Goal: Task Accomplishment & Management: Use online tool/utility

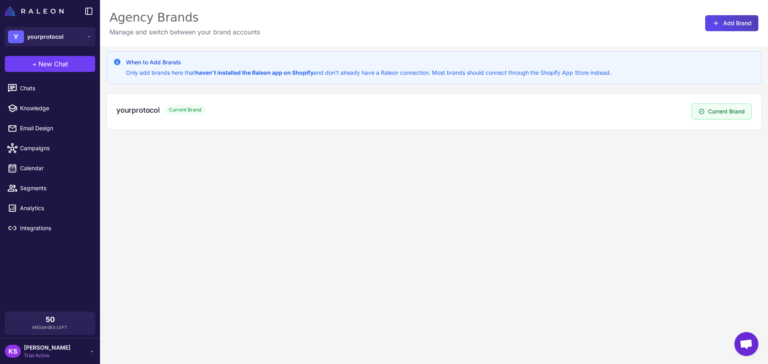
click at [53, 349] on span "[PERSON_NAME]" at bounding box center [47, 347] width 46 height 9
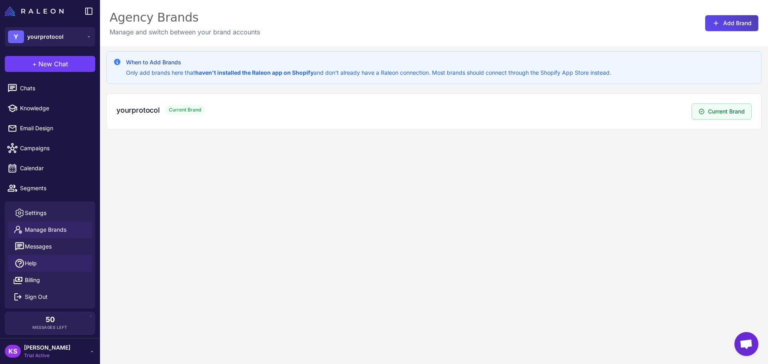
click at [36, 266] on span "Help" at bounding box center [31, 263] width 12 height 9
click at [37, 102] on link "Knowledge" at bounding box center [50, 108] width 94 height 17
select select
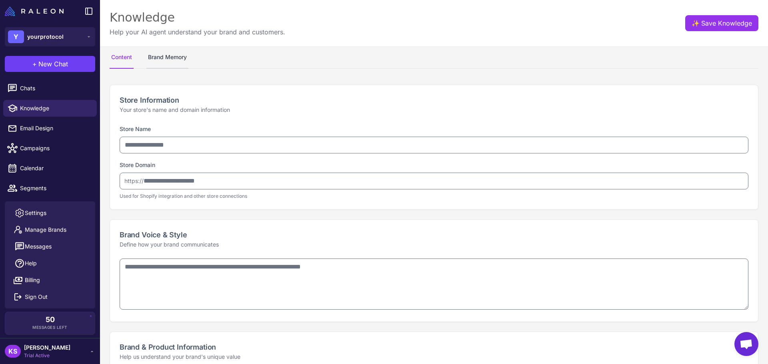
type input "**********"
type textarea "**********"
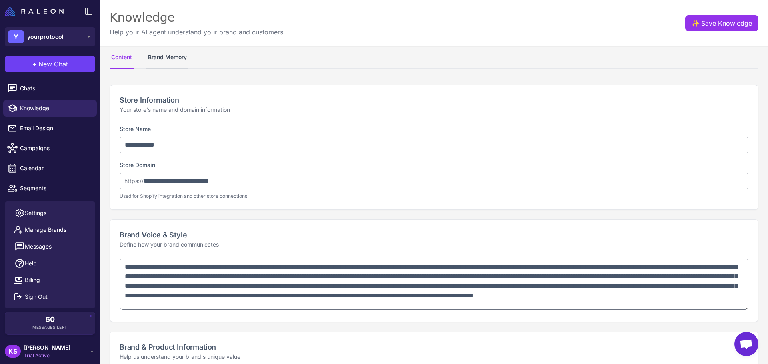
click at [158, 60] on button "Brand Memory" at bounding box center [167, 57] width 42 height 22
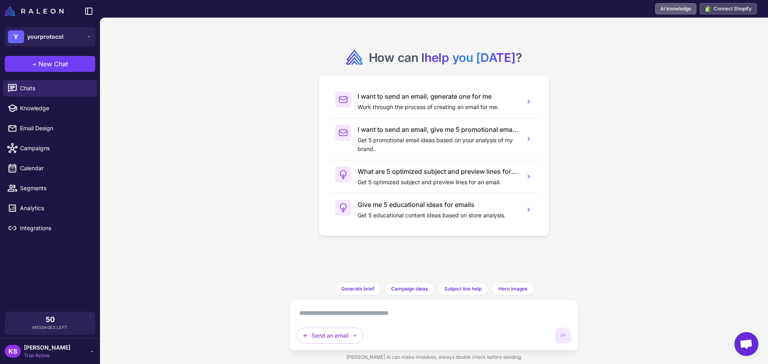
click at [685, 9] on link "AI knowledge" at bounding box center [675, 8] width 41 height 11
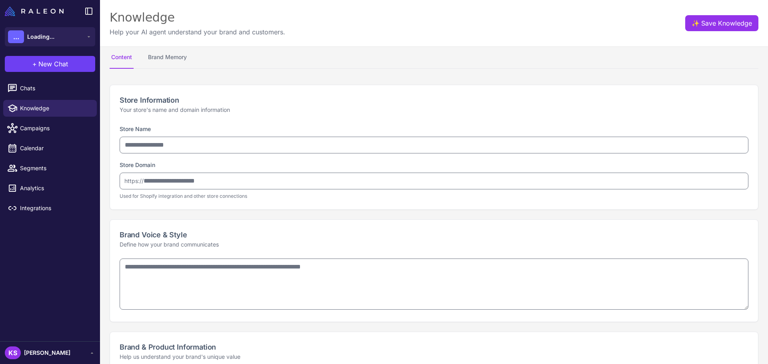
select select
type input "**********"
type textarea "**********"
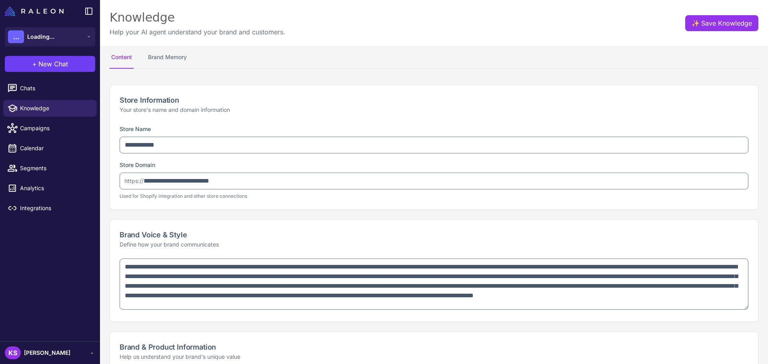
type textarea "**********"
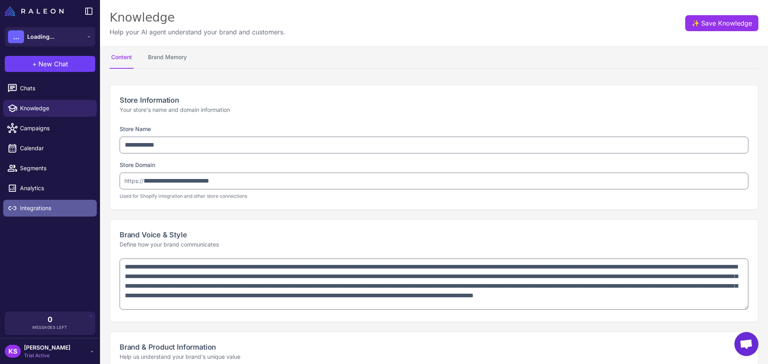
type textarea "**********"
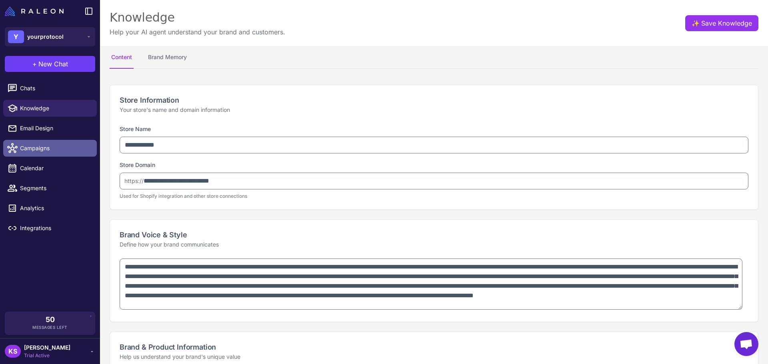
click at [41, 155] on link "Campaigns" at bounding box center [50, 148] width 94 height 17
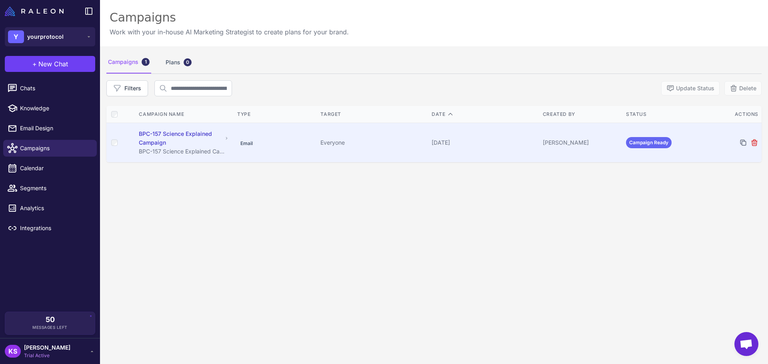
click at [254, 149] on td "Email" at bounding box center [275, 143] width 83 height 40
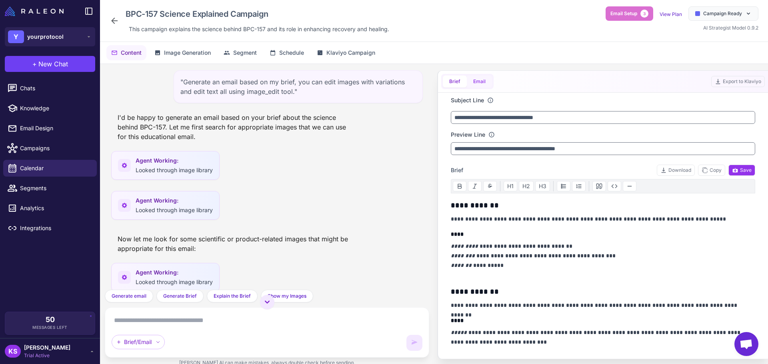
click at [476, 84] on button "Email" at bounding box center [479, 82] width 25 height 12
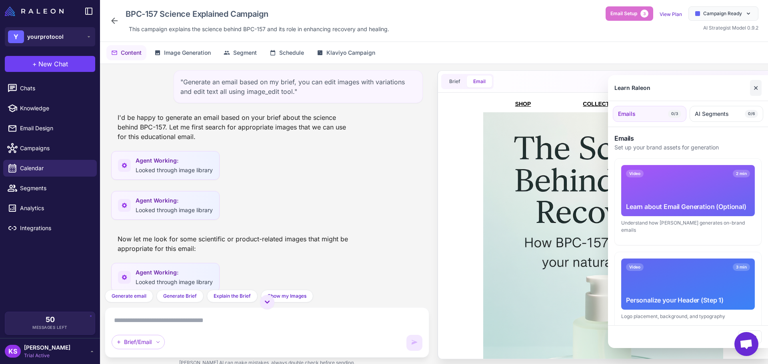
click at [759, 88] on button "✕" at bounding box center [756, 88] width 12 height 16
click at [756, 92] on button "✕" at bounding box center [756, 88] width 12 height 16
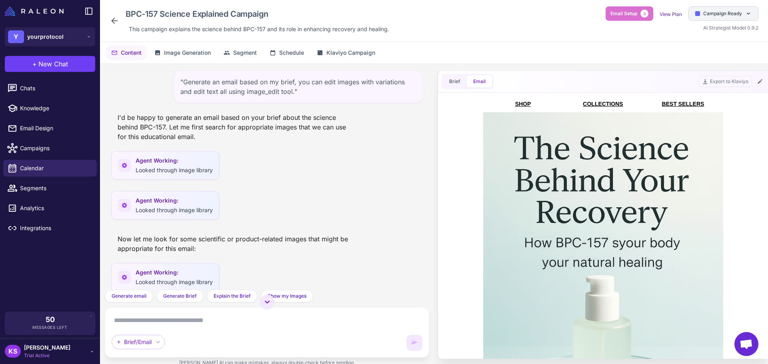
click at [719, 11] on span "Campaign Ready" at bounding box center [722, 13] width 39 height 7
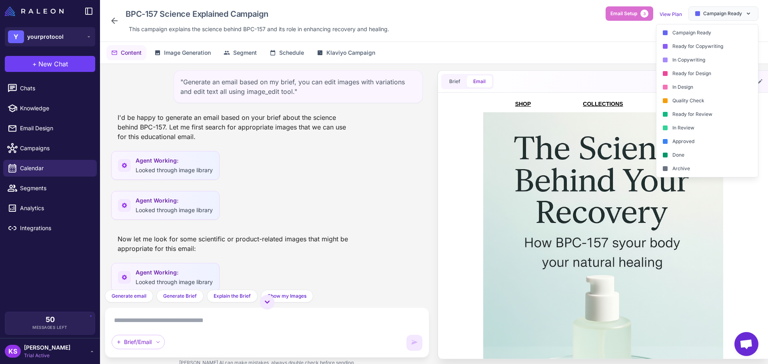
click at [549, 53] on div "Content Image Generation Segment Schedule Klaviyo Campaign" at bounding box center [434, 53] width 668 height 22
click at [723, 12] on span "Campaign Ready" at bounding box center [722, 13] width 39 height 7
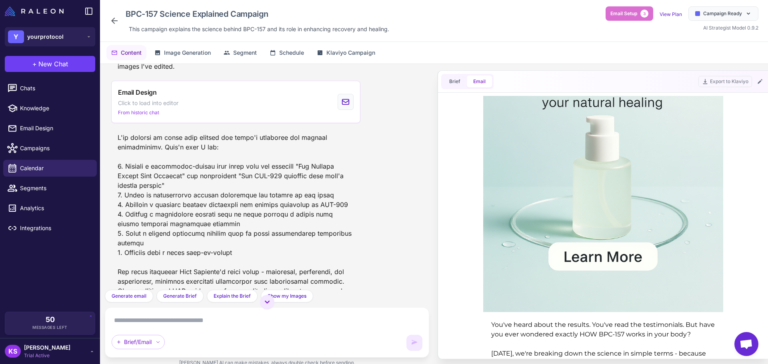
scroll to position [960, 0]
click at [149, 174] on div at bounding box center [235, 249] width 249 height 237
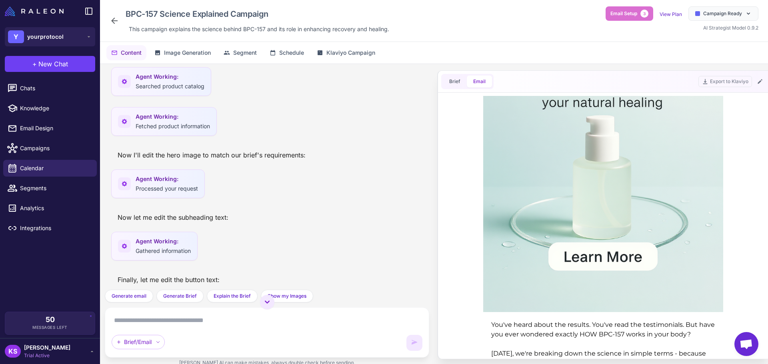
scroll to position [284, 0]
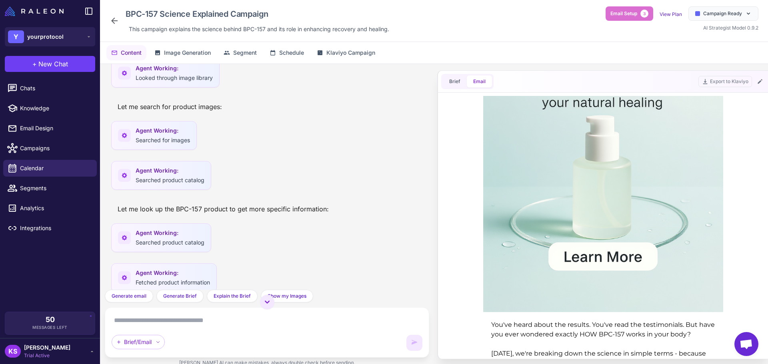
click at [184, 60] on div "Content Image Generation Segment Schedule Klaviyo Campaign" at bounding box center [434, 53] width 668 height 22
click at [181, 55] on span "Image Generation" at bounding box center [187, 52] width 47 height 9
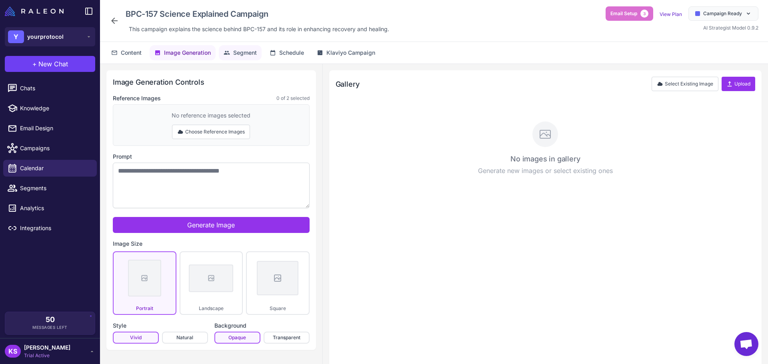
click at [248, 53] on span "Segment" at bounding box center [245, 52] width 24 height 9
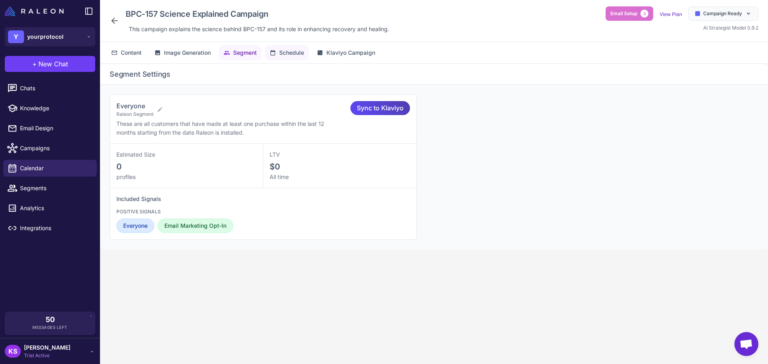
click at [303, 58] on button "Schedule" at bounding box center [287, 52] width 44 height 15
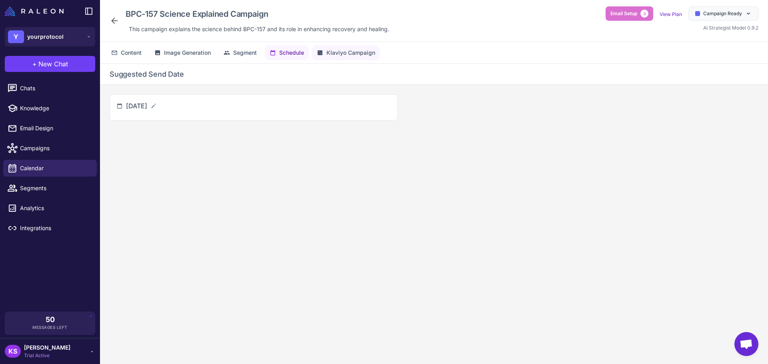
click at [339, 53] on span "Klaviyo Campaign" at bounding box center [350, 52] width 49 height 9
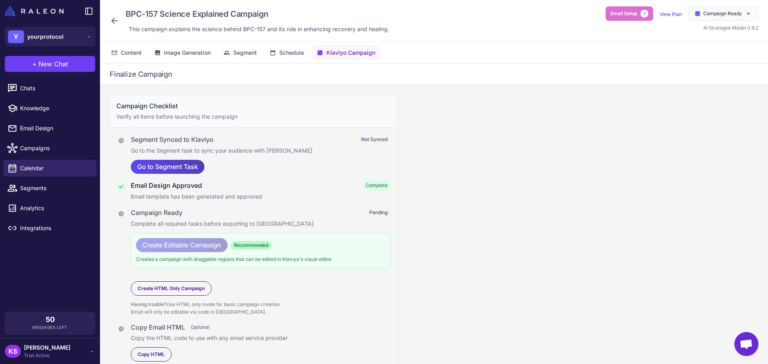
scroll to position [1, 0]
click at [183, 262] on p "Creates a campaign with draggable regions that can be edited in Klaviyo's visua…" at bounding box center [261, 258] width 250 height 8
click at [219, 59] on button "Content" at bounding box center [240, 52] width 43 height 15
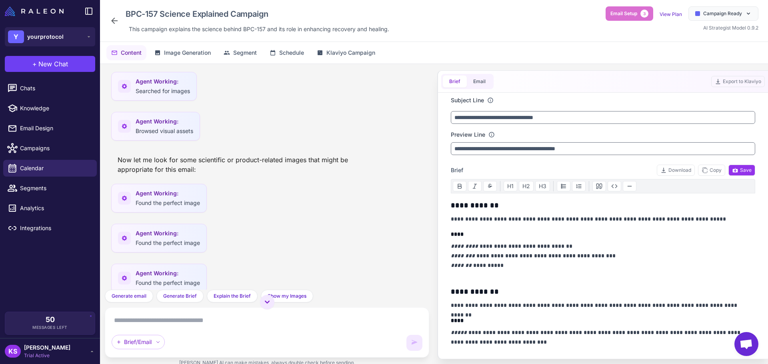
scroll to position [0, 0]
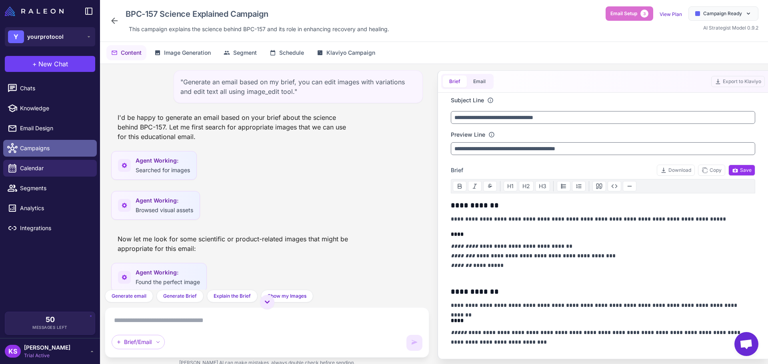
click at [51, 142] on link "Campaigns" at bounding box center [50, 148] width 94 height 17
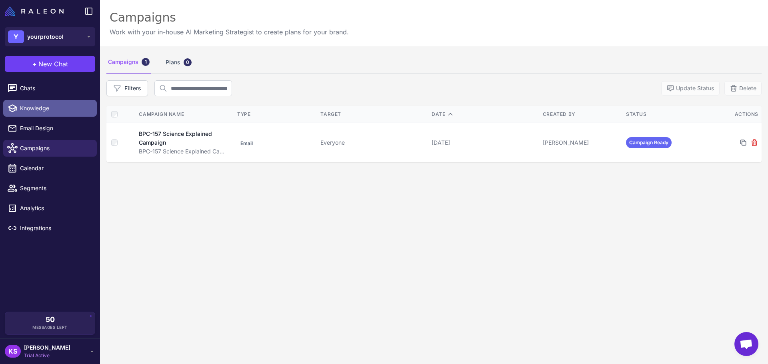
click at [49, 107] on span "Knowledge" at bounding box center [55, 108] width 70 height 9
select select
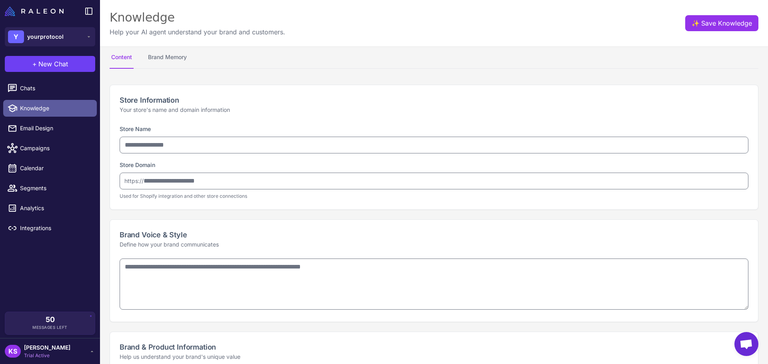
type input "**********"
type textarea "**********"
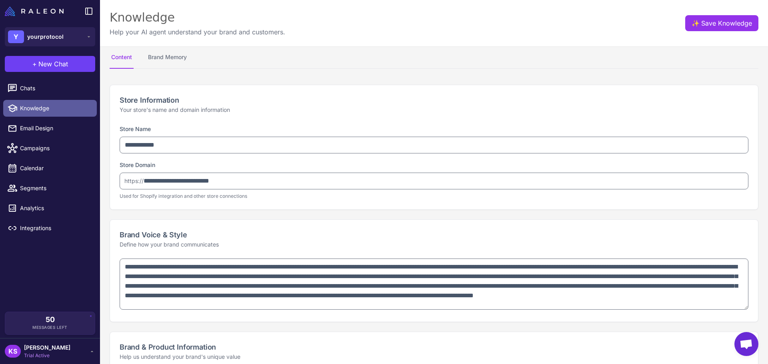
type textarea "**********"
click at [49, 61] on span "New Chat" at bounding box center [53, 64] width 30 height 10
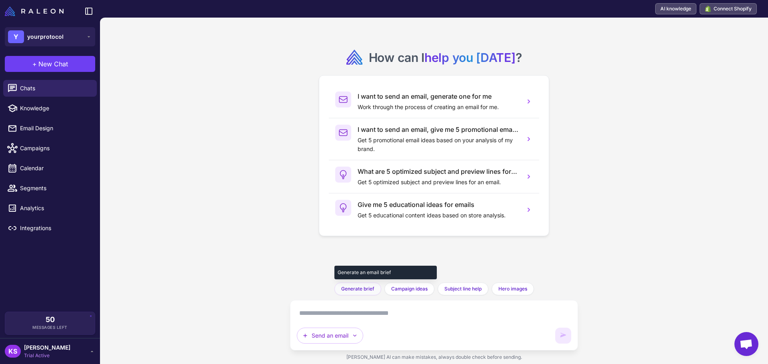
click at [354, 289] on span "Generate brief" at bounding box center [357, 288] width 33 height 7
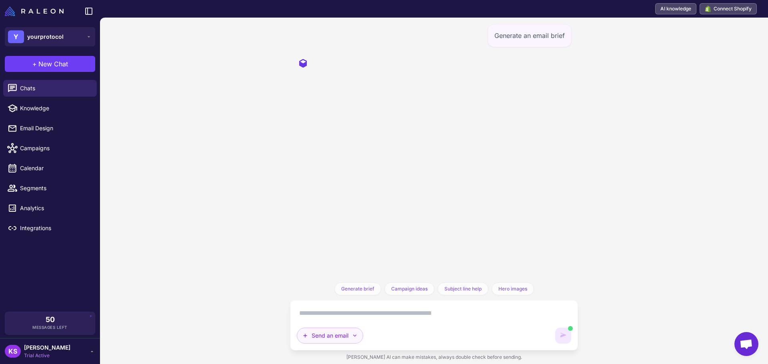
click at [343, 337] on button "Send an email" at bounding box center [330, 336] width 66 height 16
click at [321, 311] on button "Brainstorm" at bounding box center [335, 316] width 76 height 15
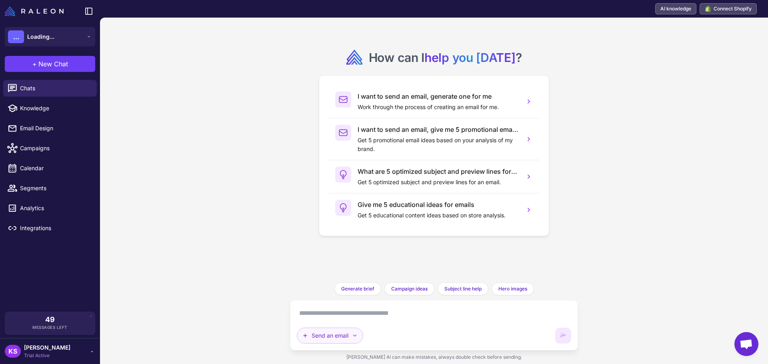
click at [344, 334] on button "Send an email" at bounding box center [330, 336] width 66 height 16
click at [325, 316] on button "Brainstorm" at bounding box center [335, 316] width 76 height 15
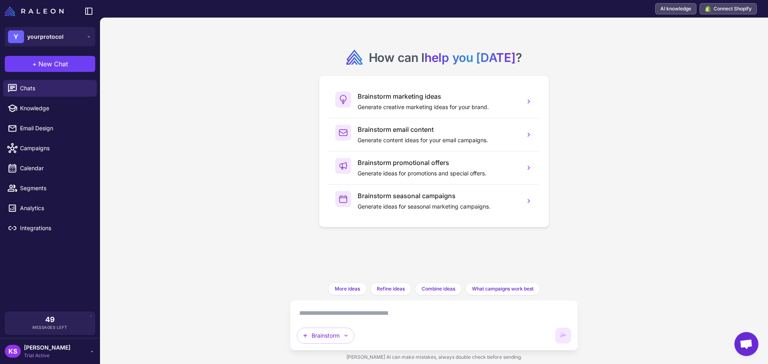
click at [335, 314] on textarea at bounding box center [434, 313] width 274 height 13
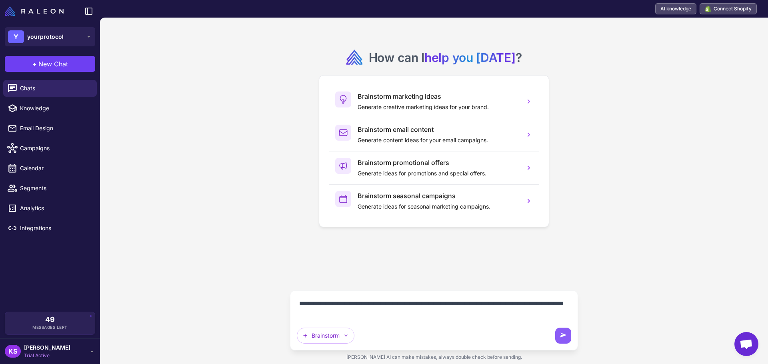
type textarea "**********"
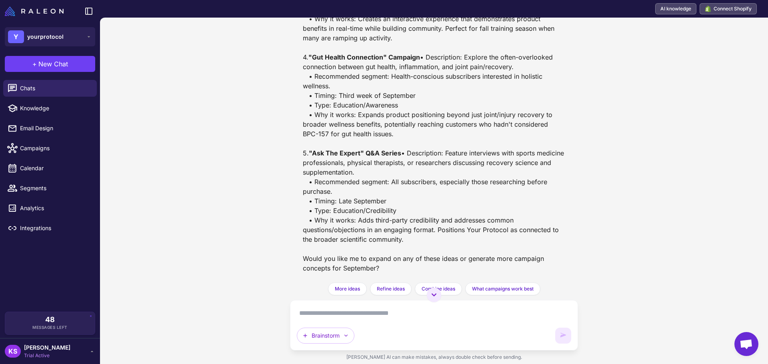
scroll to position [359, 0]
click at [343, 333] on icon "button" at bounding box center [346, 336] width 6 height 6
click at [347, 309] on button "Plan multiple emails" at bounding box center [335, 316] width 76 height 15
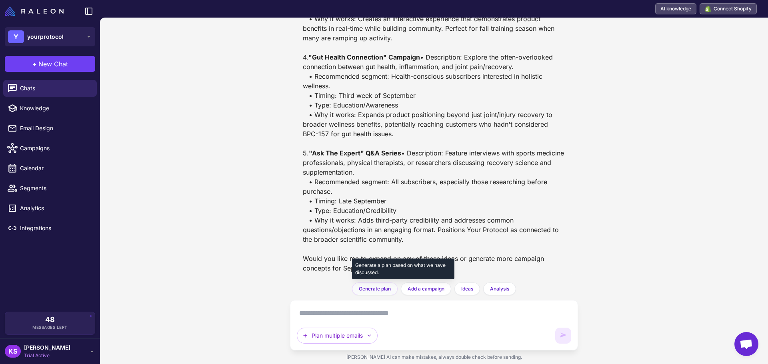
click at [375, 287] on span "Generate plan" at bounding box center [375, 288] width 32 height 7
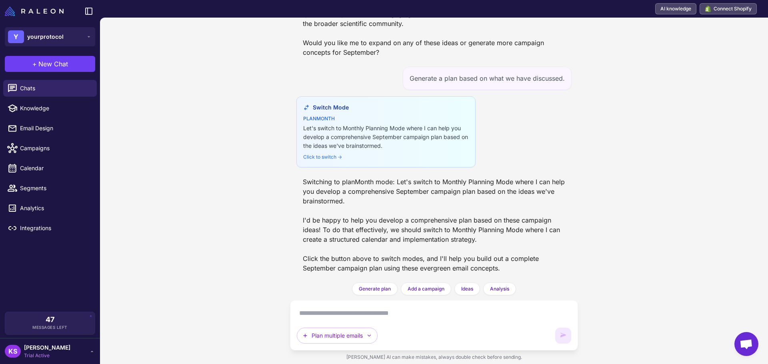
scroll to position [575, 0]
click at [365, 152] on div "Switch Mode planMonth Let's switch to Monthly Planning Mode where I can help yo…" at bounding box center [385, 131] width 179 height 71
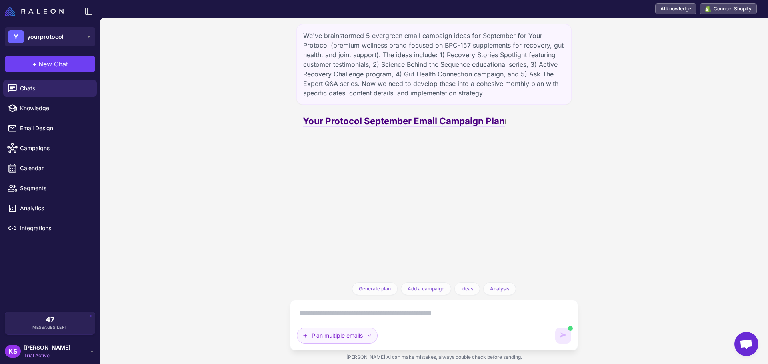
click at [369, 339] on icon "button" at bounding box center [369, 336] width 6 height 6
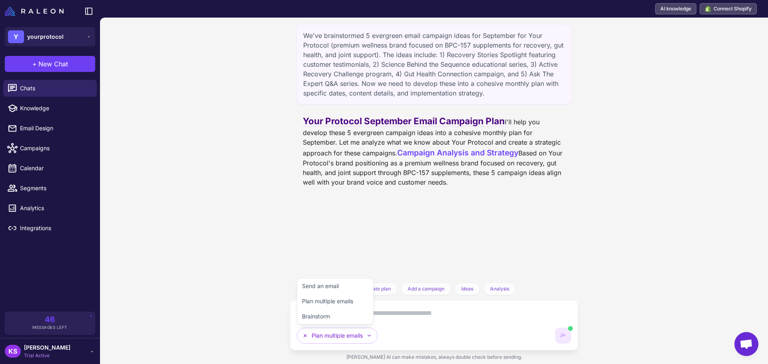
click at [402, 143] on div "Your Protocol September Email Campaign Plan I'll help you develop these 5 everg…" at bounding box center [434, 150] width 262 height 73
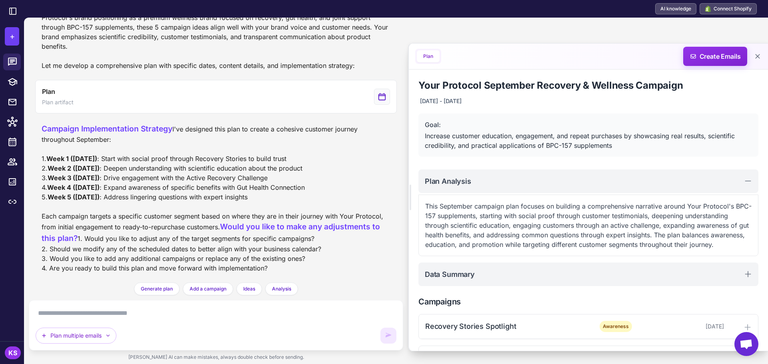
click at [517, 147] on div "Increase customer education, engagement, and repeat purchases by showcasing rea…" at bounding box center [588, 140] width 327 height 19
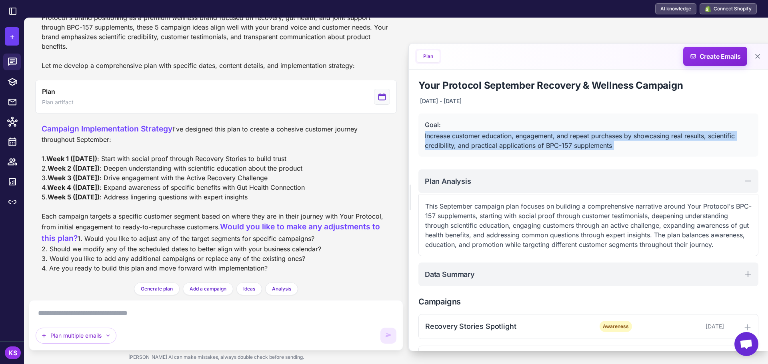
click at [517, 147] on div "Increase customer education, engagement, and repeat purchases by showcasing rea…" at bounding box center [588, 140] width 327 height 19
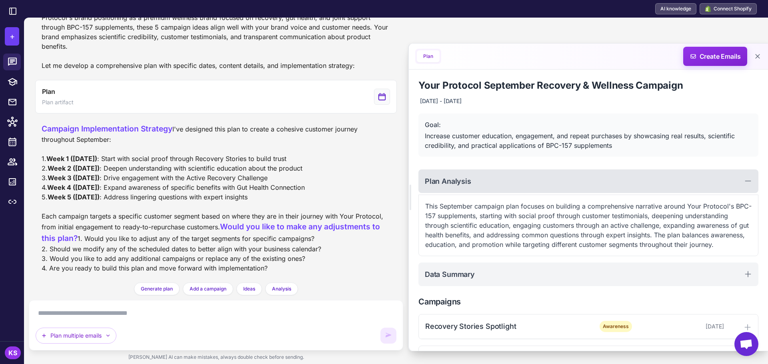
click at [497, 181] on div "Plan Analysis" at bounding box center [588, 182] width 340 height 24
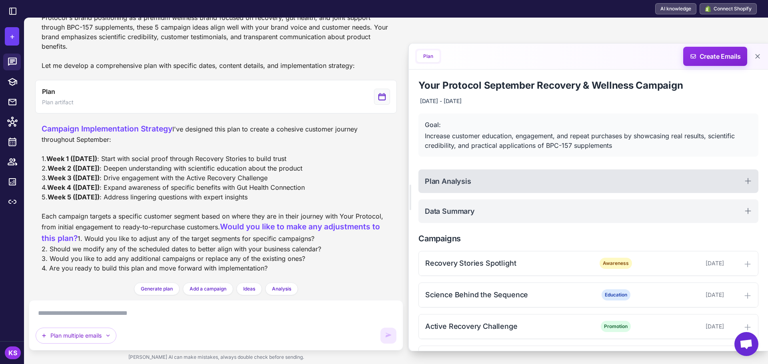
click at [487, 187] on div "Plan Analysis" at bounding box center [588, 182] width 340 height 24
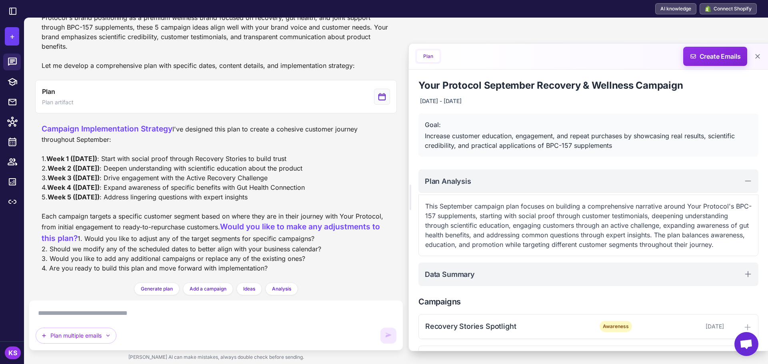
click at [532, 218] on p "This September campaign plan focuses on building a comprehensive narrative arou…" at bounding box center [588, 226] width 326 height 48
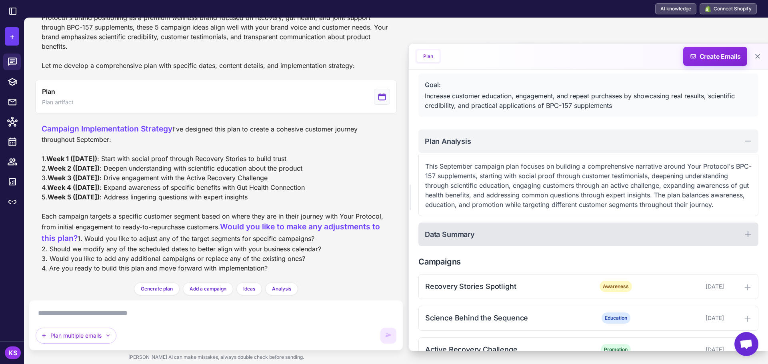
click at [501, 236] on div "Data Summary" at bounding box center [588, 235] width 340 height 24
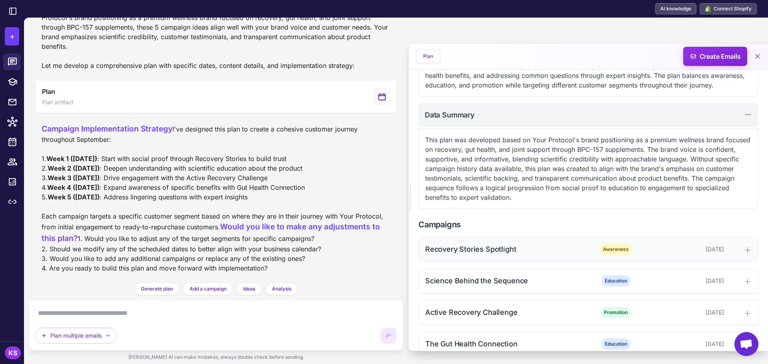
scroll to position [160, 0]
click at [574, 254] on div "Recovery Stories Spotlight" at bounding box center [506, 249] width 162 height 11
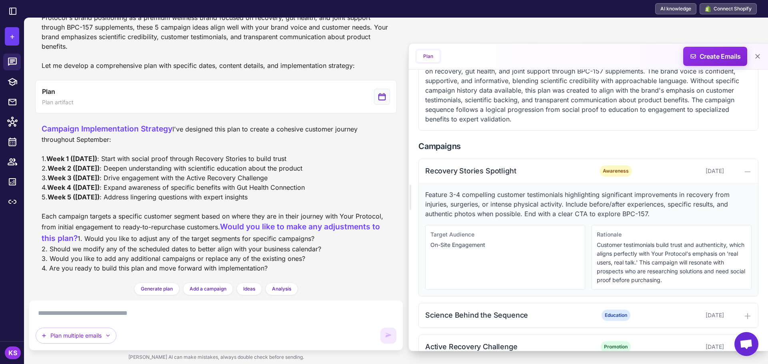
scroll to position [240, 0]
click at [639, 264] on p "Customer testimonials build trust and authenticity, which aligns perfectly with…" at bounding box center [672, 261] width 150 height 44
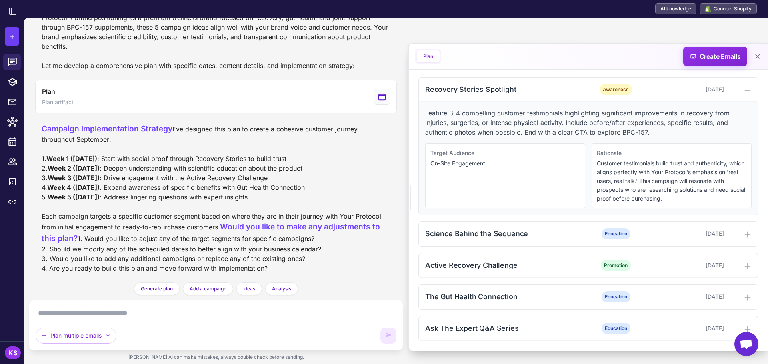
scroll to position [320, 0]
click at [529, 95] on div "Recovery Stories Spotlight" at bounding box center [506, 89] width 162 height 11
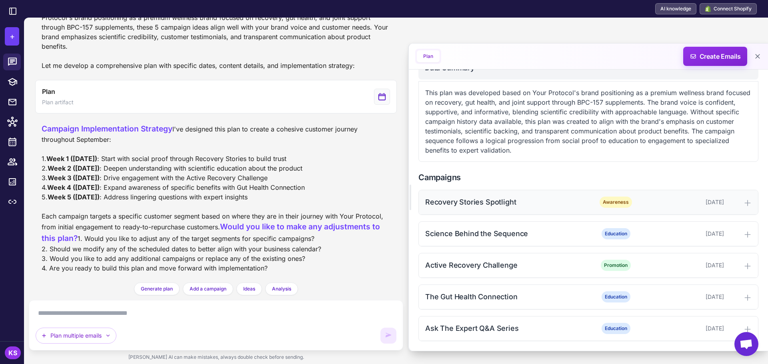
scroll to position [216, 0]
click at [517, 229] on div "Science Behind the Sequence" at bounding box center [506, 233] width 162 height 11
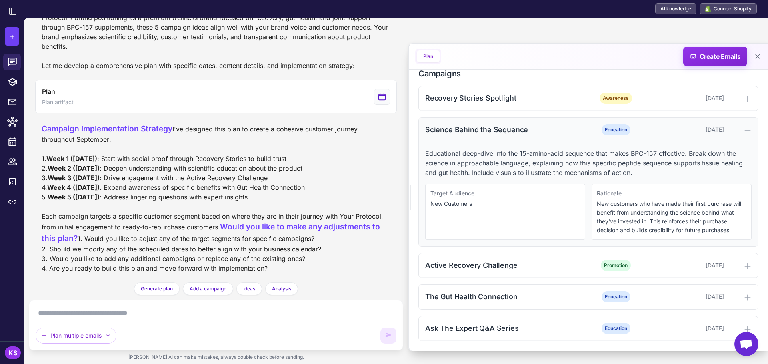
scroll to position [320, 0]
click at [528, 130] on div "Science Behind the Sequence" at bounding box center [506, 129] width 162 height 11
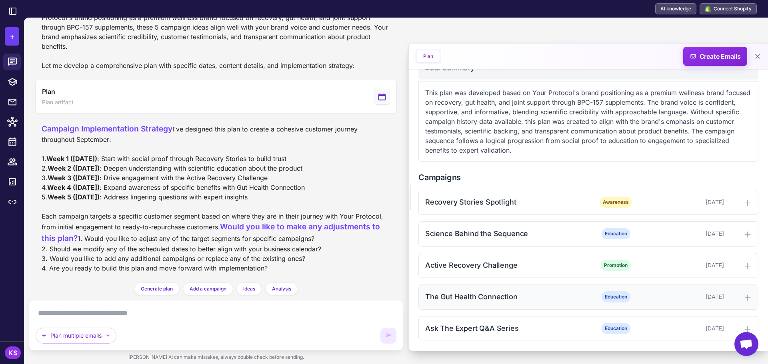
click at [521, 299] on div "The Gut Health Connection" at bounding box center [506, 296] width 162 height 11
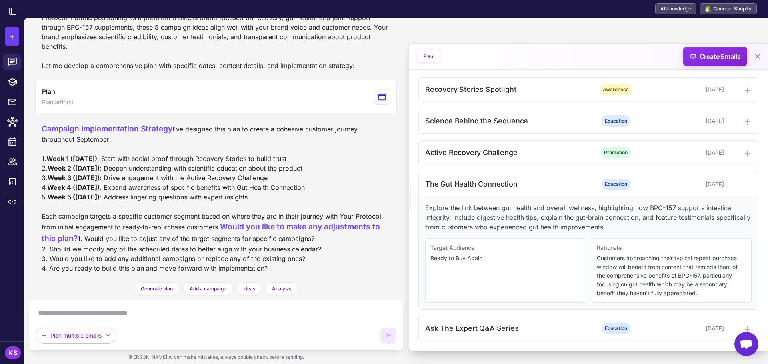
scroll to position [329, 0]
click at [519, 186] on div "The Gut Health Connection" at bounding box center [506, 184] width 162 height 11
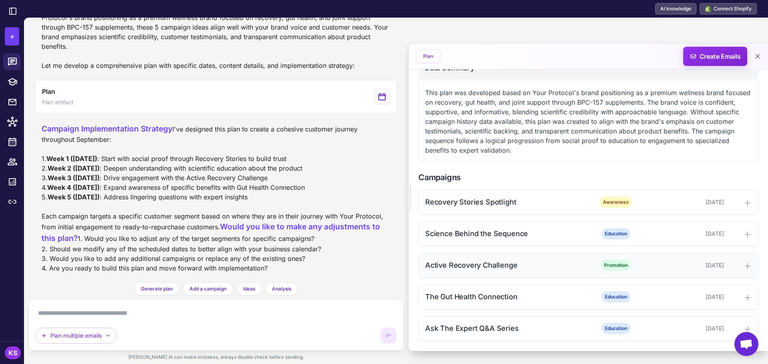
scroll to position [216, 0]
click at [539, 314] on div "Recovery Stories Spotlight Awareness September 3, 2025 Science Behind the Seque…" at bounding box center [588, 266] width 340 height 152
click at [539, 317] on div "Ask The Expert Q&A Series Education September 29, 2025" at bounding box center [588, 329] width 339 height 24
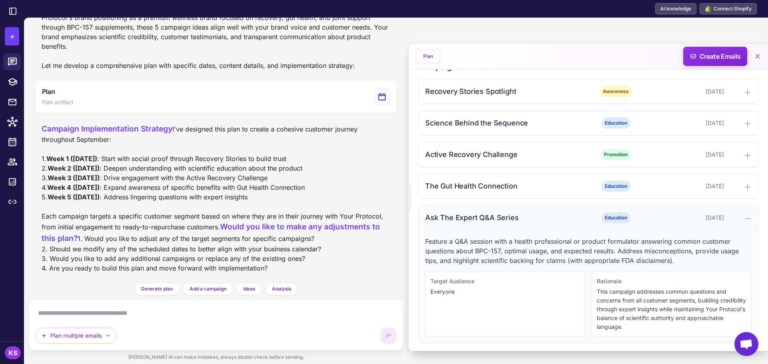
scroll to position [329, 0]
click at [533, 212] on div "Ask The Expert Q&A Series" at bounding box center [506, 215] width 162 height 11
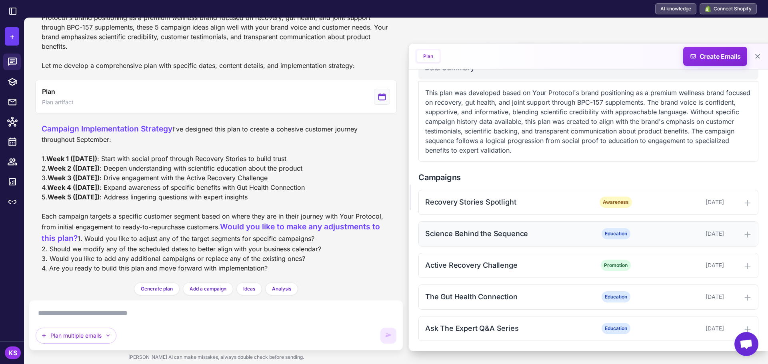
scroll to position [216, 0]
click at [527, 212] on div "Recovery Stories Spotlight Awareness September 3, 2025" at bounding box center [588, 202] width 339 height 24
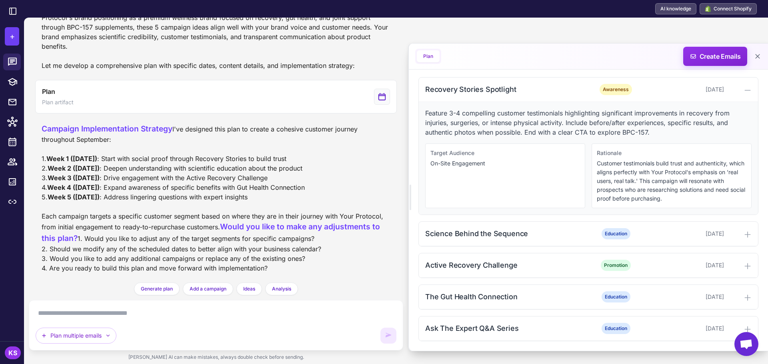
scroll to position [329, 0]
click at [529, 95] on div "Recovery Stories Spotlight" at bounding box center [506, 89] width 162 height 11
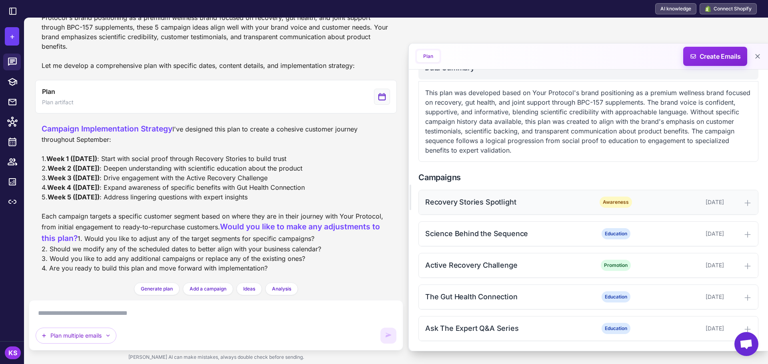
scroll to position [216, 0]
click at [503, 206] on div "Recovery Stories Spotlight" at bounding box center [506, 202] width 162 height 11
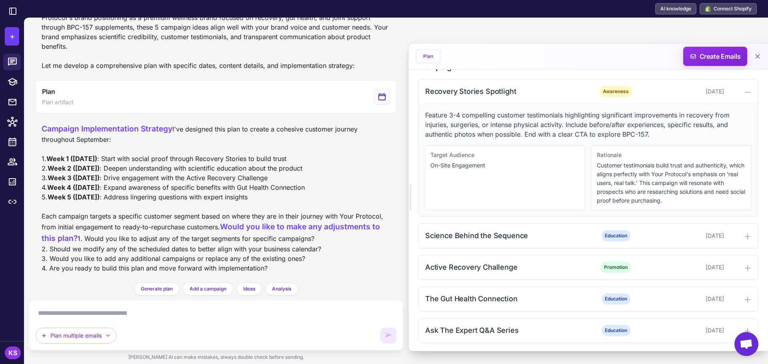
scroll to position [329, 0]
click at [523, 165] on p "On-Site Engagement" at bounding box center [505, 163] width 150 height 9
drag, startPoint x: 663, startPoint y: 166, endPoint x: 585, endPoint y: 140, distance: 81.3
click at [663, 166] on p "Customer testimonials build trust and authenticity, which aligns perfectly with…" at bounding box center [672, 181] width 150 height 44
click at [478, 118] on p "Feature 3-4 compelling customer testimonials highlighting significant improveme…" at bounding box center [588, 122] width 326 height 29
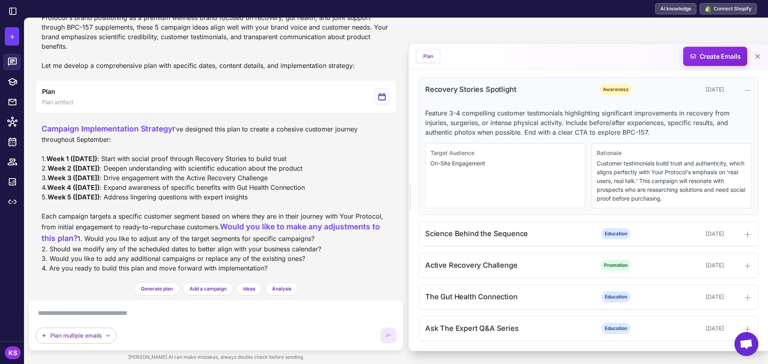
click at [648, 89] on div "September 3, 2025" at bounding box center [684, 89] width 79 height 9
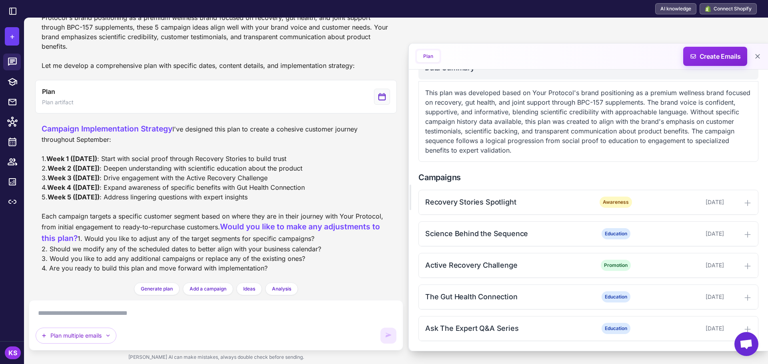
scroll to position [216, 0]
click at [138, 238] on div "Campaign Implementation Strategy I've designed this plan to create a cohesive c…" at bounding box center [216, 198] width 349 height 150
click at [84, 248] on div "Campaign Implementation Strategy I've designed this plan to create a cohesive c…" at bounding box center [216, 198] width 349 height 150
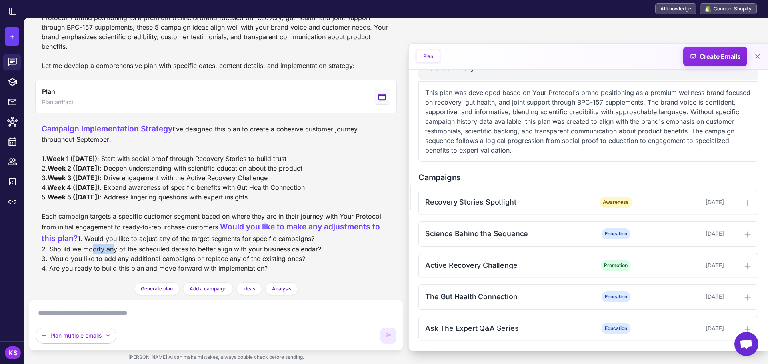
click at [83, 248] on div "Campaign Implementation Strategy I've designed this plan to create a cohesive c…" at bounding box center [216, 198] width 349 height 150
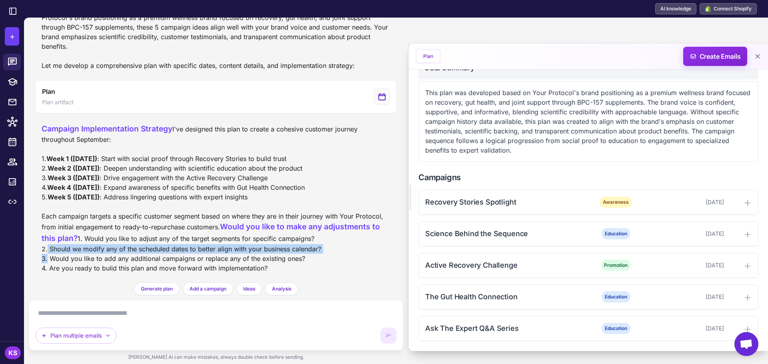
click at [83, 248] on div "Campaign Implementation Strategy I've designed this plan to create a cohesive c…" at bounding box center [216, 198] width 349 height 150
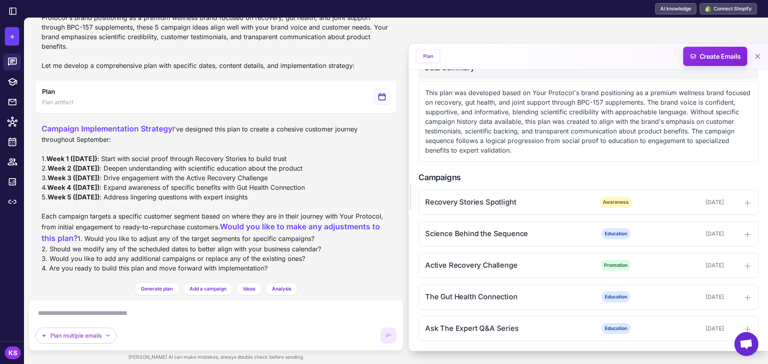
click at [88, 264] on div "Campaign Implementation Strategy I've designed this plan to create a cohesive c…" at bounding box center [216, 198] width 349 height 150
click at [91, 255] on div "Campaign Implementation Strategy I've designed this plan to create a cohesive c…" at bounding box center [216, 198] width 349 height 150
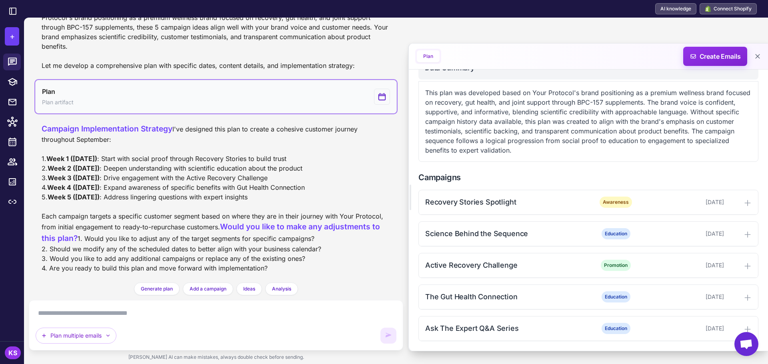
click at [387, 80] on button "Plan Plan artifact" at bounding box center [215, 97] width 361 height 34
click at [161, 80] on button "Plan Plan artifact" at bounding box center [215, 97] width 361 height 34
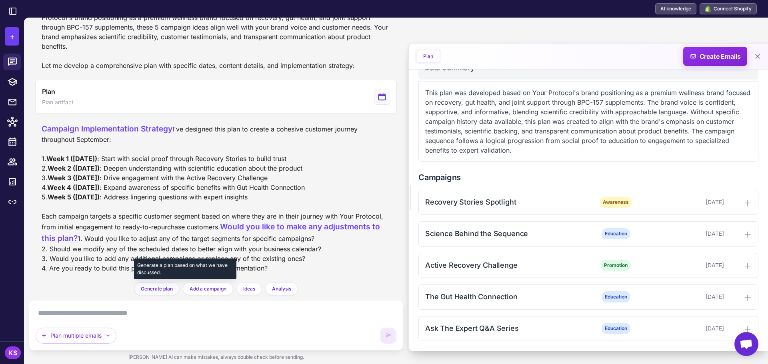
click at [169, 288] on span "Generate plan" at bounding box center [157, 288] width 32 height 7
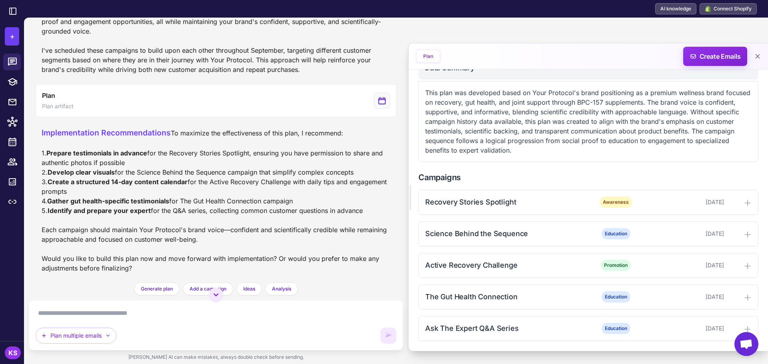
scroll to position [611, 0]
click at [493, 267] on div "Active Recovery Challenge" at bounding box center [506, 265] width 162 height 11
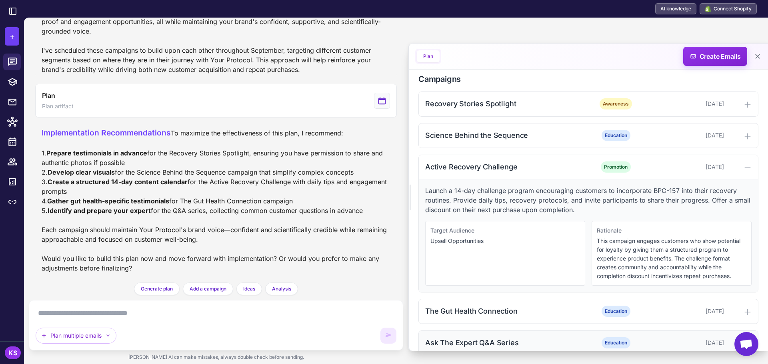
scroll to position [329, 0]
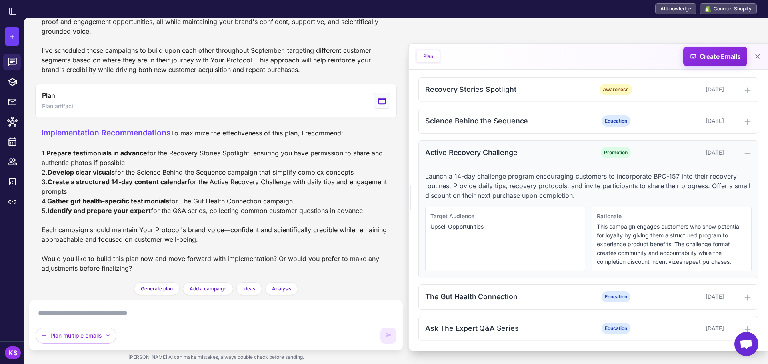
click at [448, 149] on div "Active Recovery Challenge" at bounding box center [506, 152] width 162 height 11
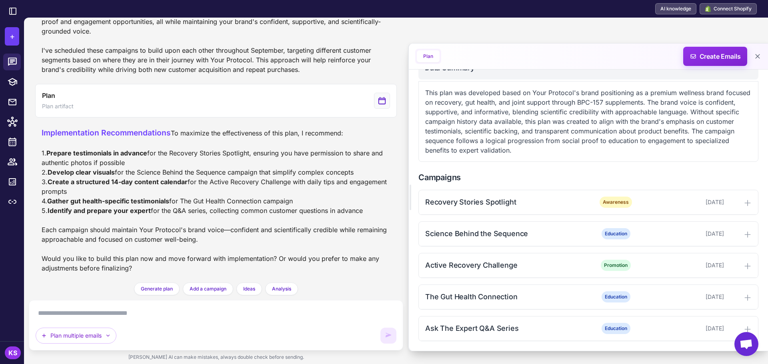
scroll to position [216, 0]
click at [104, 307] on div "Plan multiple emails" at bounding box center [216, 325] width 374 height 50
click at [105, 314] on textarea at bounding box center [216, 313] width 361 height 13
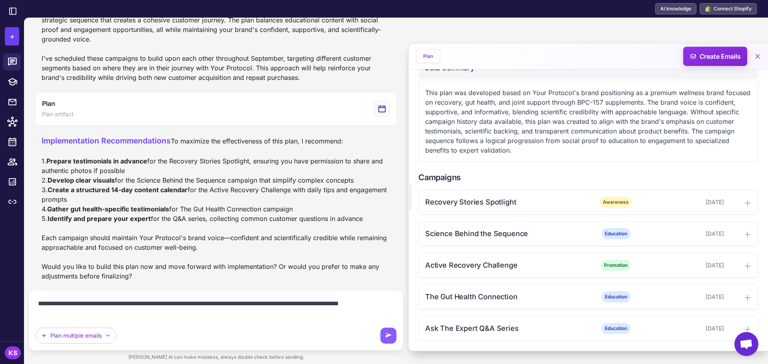
scroll to position [603, 0]
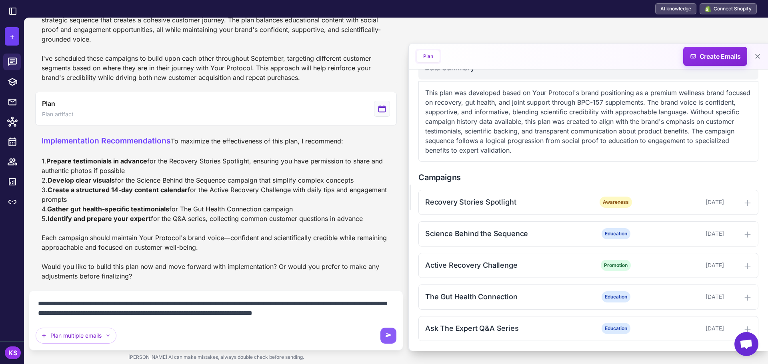
type textarea "**********"
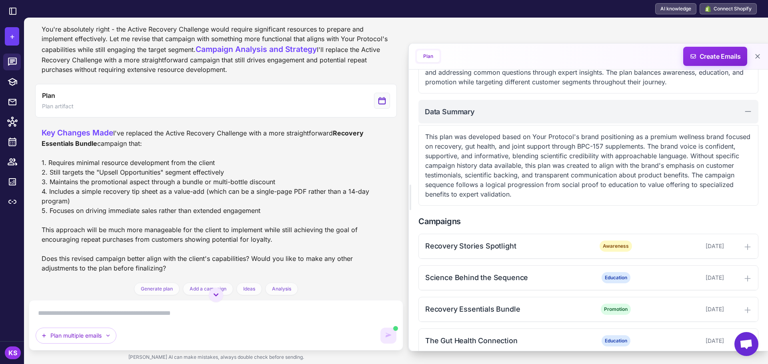
scroll to position [207, 0]
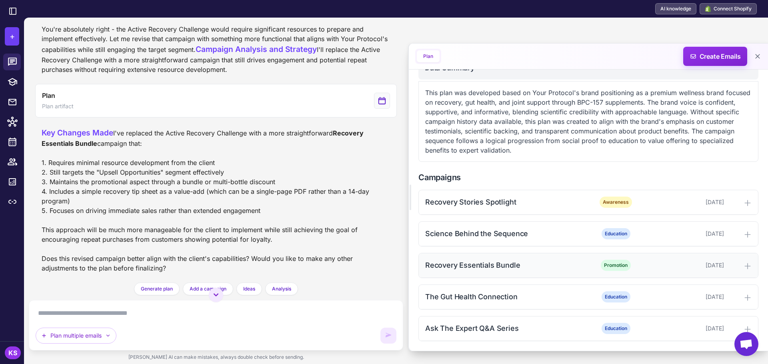
click at [513, 264] on div "Recovery Essentials Bundle" at bounding box center [506, 265] width 162 height 11
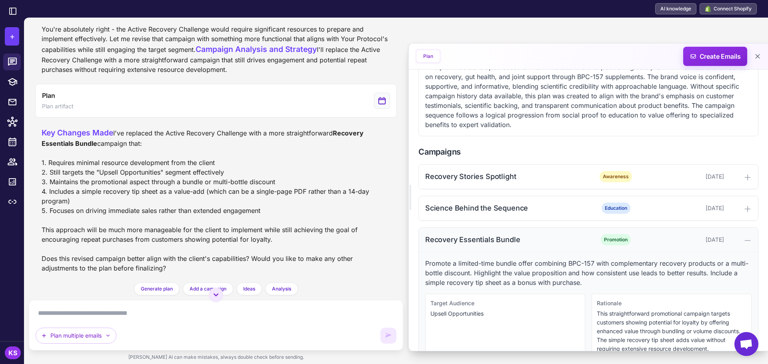
scroll to position [247, 0]
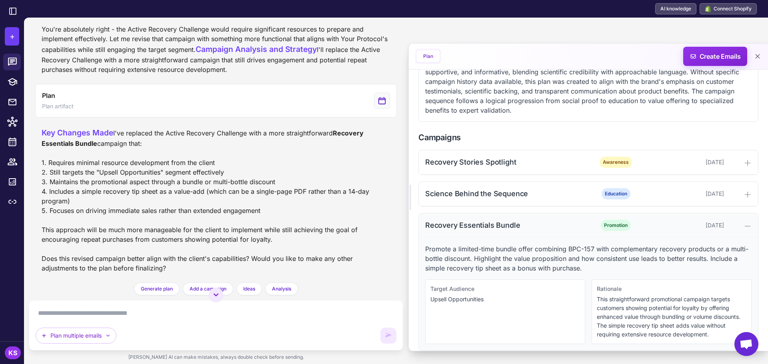
click at [515, 225] on div "Recovery Essentials Bundle" at bounding box center [506, 225] width 162 height 11
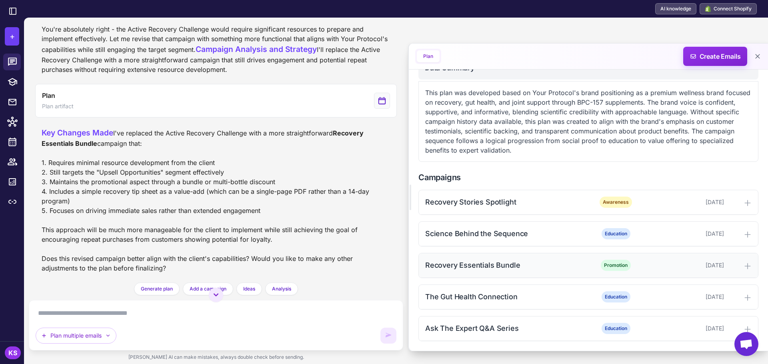
scroll to position [207, 0]
click at [214, 311] on textarea at bounding box center [216, 313] width 361 height 13
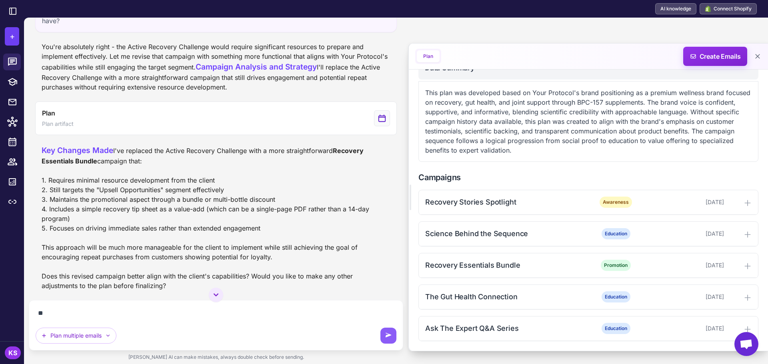
type textarea "*"
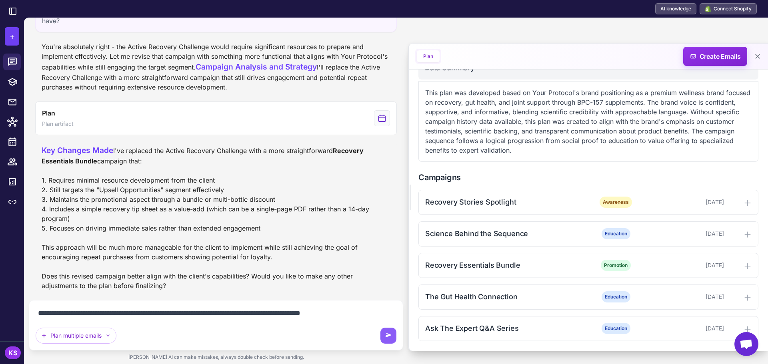
type textarea "**********"
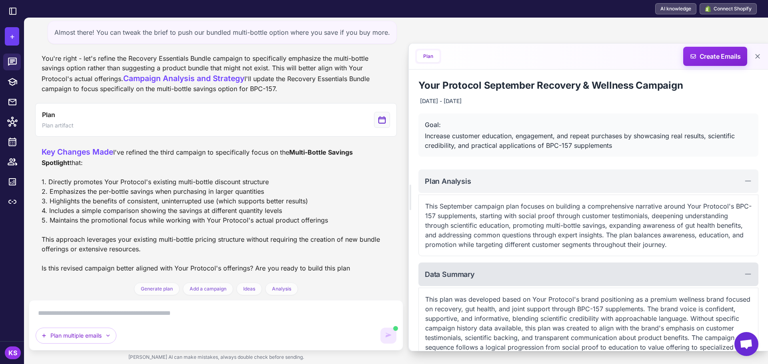
scroll to position [1289, 0]
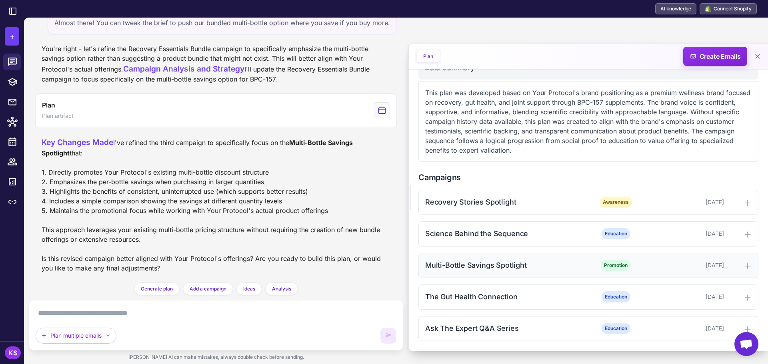
click at [494, 265] on div "Multi-Bottle Savings Spotlight" at bounding box center [506, 265] width 162 height 11
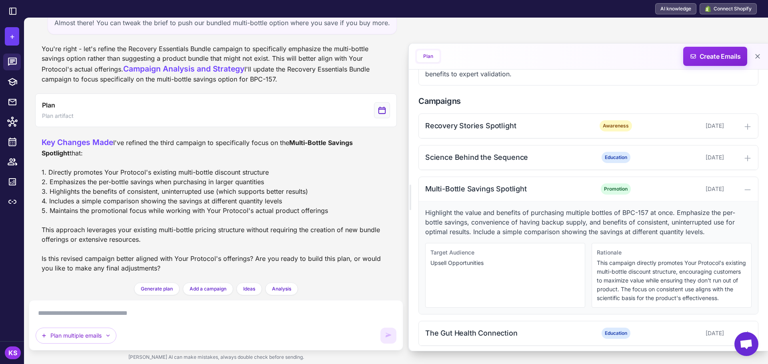
scroll to position [287, 0]
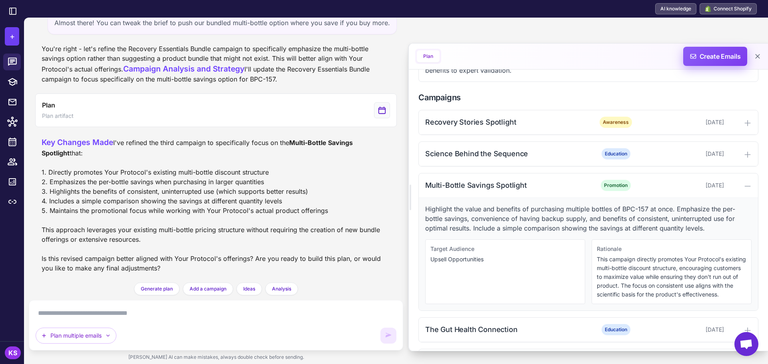
click at [717, 56] on span "Create Emails" at bounding box center [715, 56] width 70 height 19
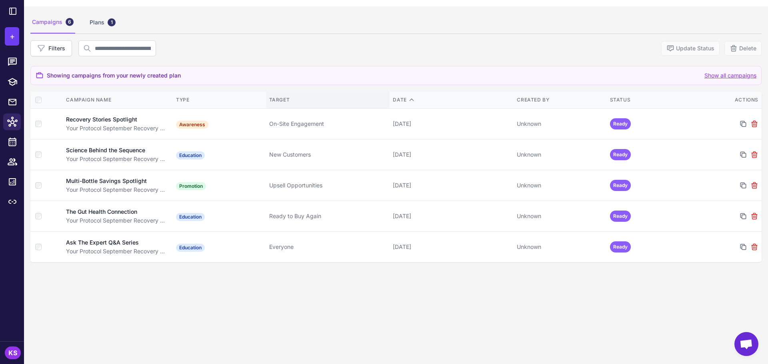
scroll to position [46, 0]
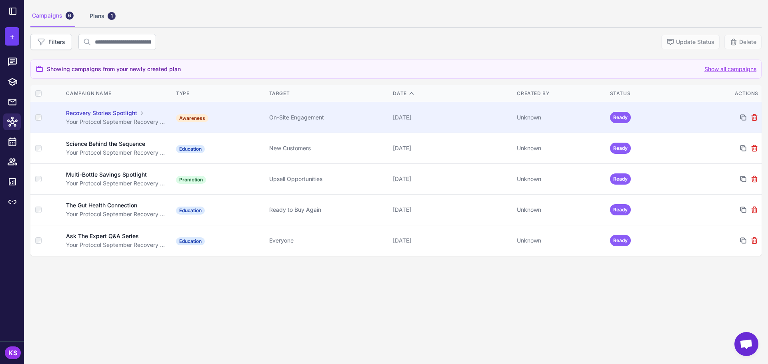
click at [231, 115] on td "Awareness" at bounding box center [219, 117] width 93 height 31
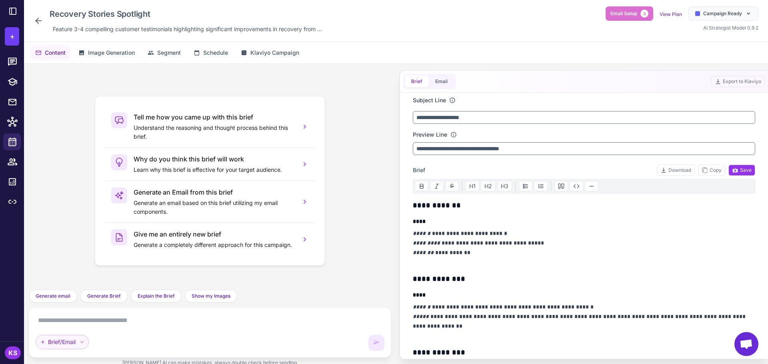
click at [81, 347] on div "Brief/Email" at bounding box center [62, 342] width 53 height 14
click at [283, 333] on div "Brief/Email Brief/Email" at bounding box center [210, 332] width 349 height 37
click at [703, 172] on icon at bounding box center [705, 170] width 4 height 4
click at [735, 168] on icon at bounding box center [735, 170] width 6 height 6
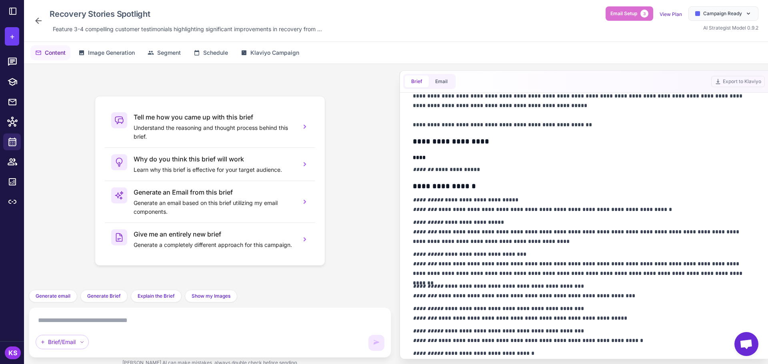
scroll to position [428, 0]
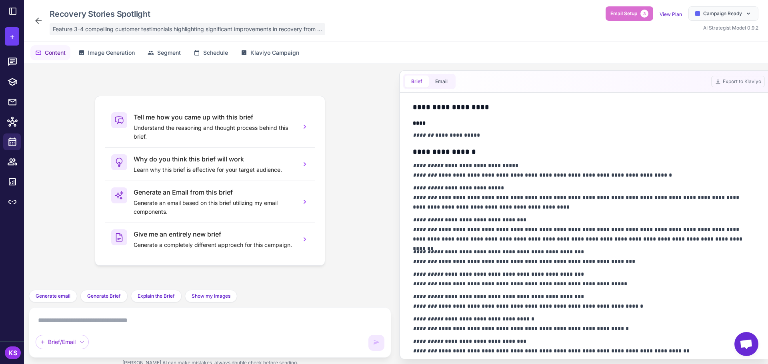
click at [104, 26] on span "Feature 3-4 compelling customer testimonials highlighting significant improveme…" at bounding box center [187, 29] width 269 height 9
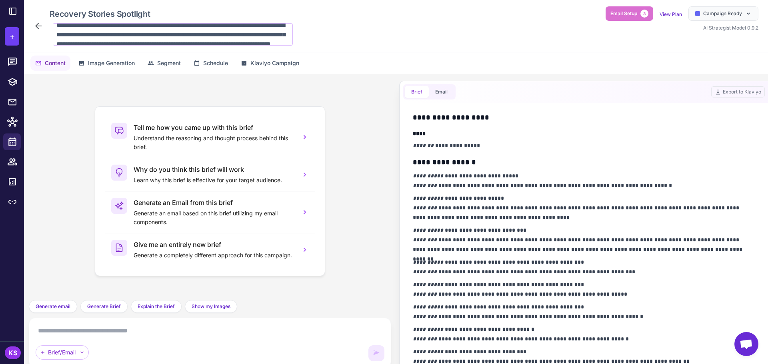
scroll to position [20, 0]
click at [350, 41] on div "**********" at bounding box center [396, 26] width 744 height 52
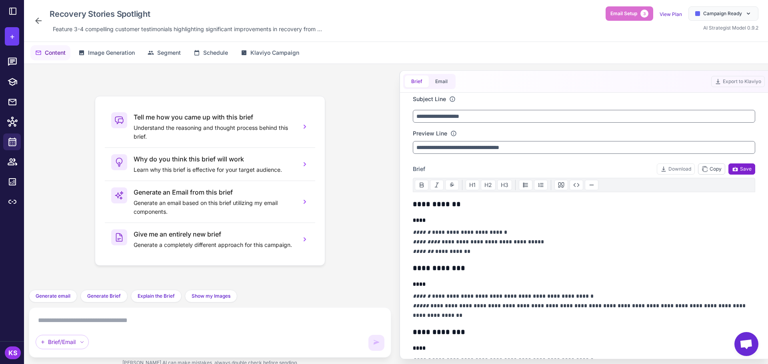
scroll to position [0, 0]
click at [35, 24] on icon at bounding box center [39, 21] width 10 height 10
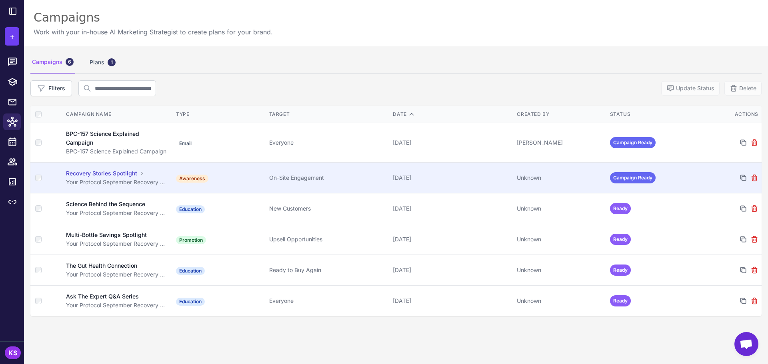
click at [133, 175] on div "Recovery Stories Spotlight" at bounding box center [101, 173] width 71 height 9
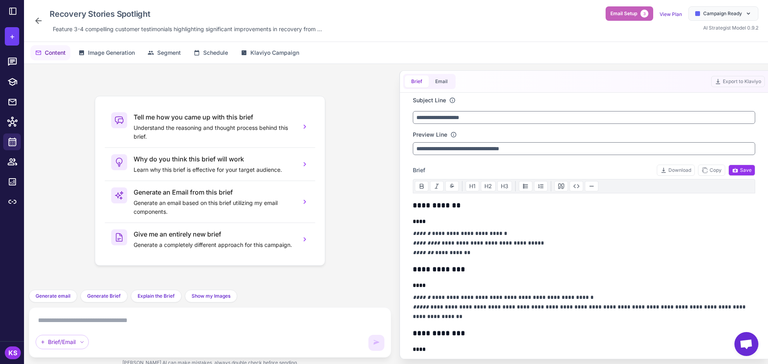
click at [637, 12] on button "Email Setup 3" at bounding box center [629, 13] width 48 height 14
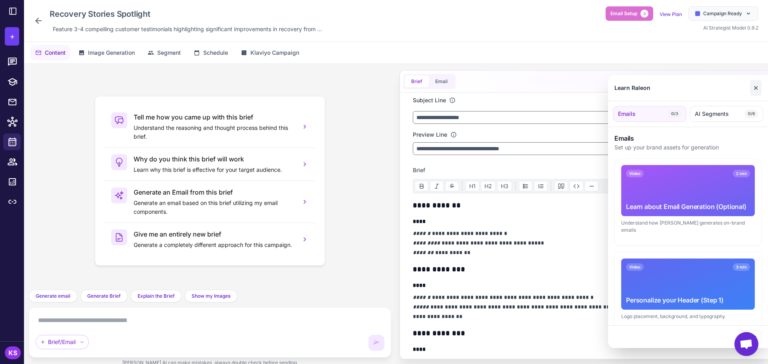
click at [753, 92] on button "✕" at bounding box center [756, 88] width 12 height 16
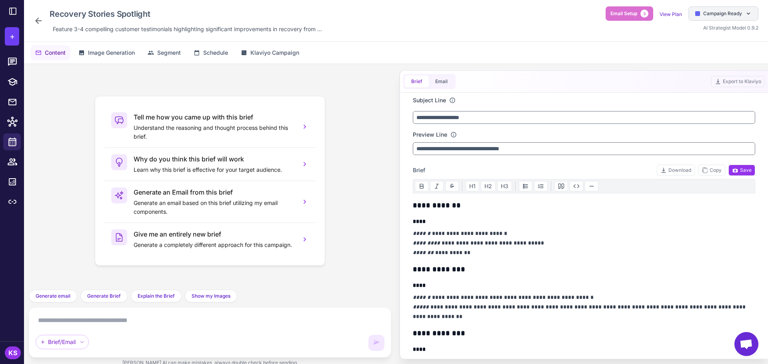
click at [725, 12] on span "Campaign Ready" at bounding box center [722, 13] width 39 height 7
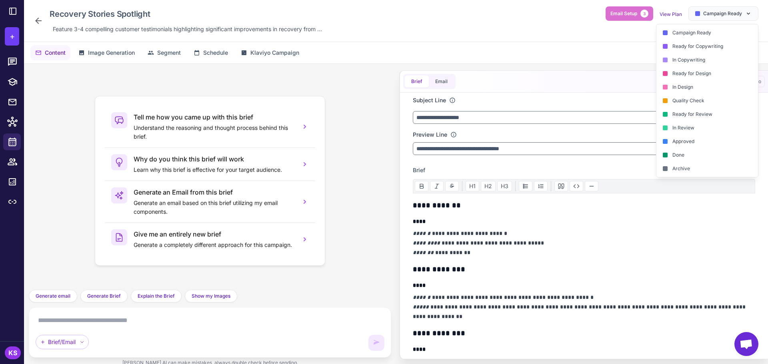
click at [604, 33] on div "Recovery Stories Spotlight Feature 3-4 compelling customer testimonials highlig…" at bounding box center [396, 20] width 725 height 29
click at [717, 40] on div "Campaign Ready" at bounding box center [707, 47] width 102 height 14
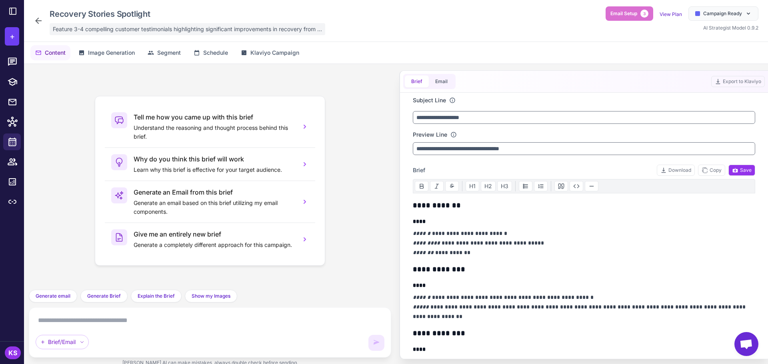
click at [114, 30] on span "Feature 3-4 compelling customer testimonials highlighting significant improveme…" at bounding box center [187, 29] width 269 height 9
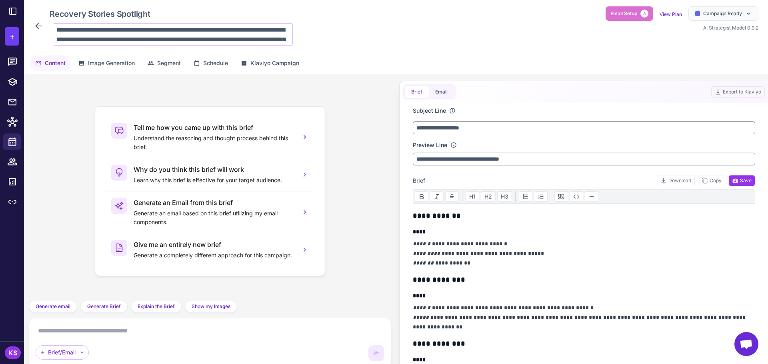
scroll to position [20, 0]
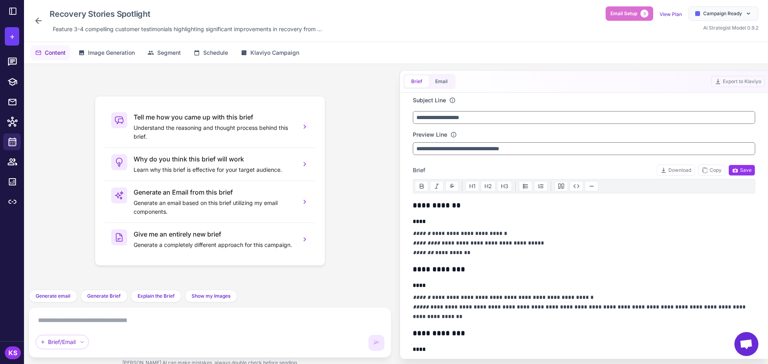
click at [667, 17] on div "View Plan" at bounding box center [670, 14] width 22 height 10
click at [666, 16] on link "View Plan" at bounding box center [670, 14] width 22 height 6
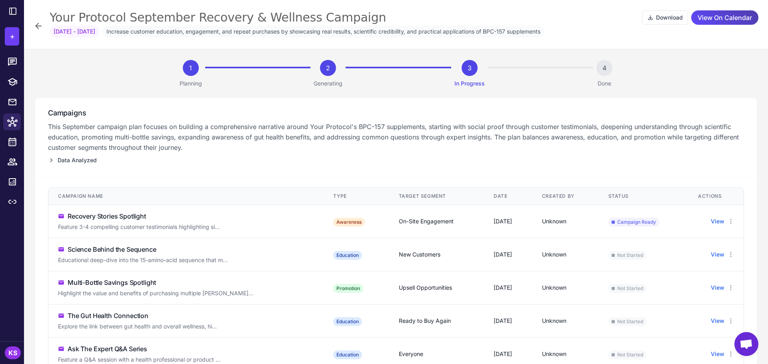
click at [79, 157] on span "Data Analyzed" at bounding box center [77, 160] width 39 height 9
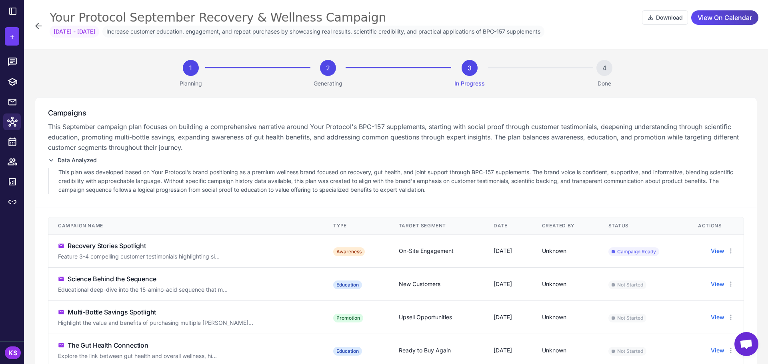
click at [79, 157] on span "Data Analyzed" at bounding box center [77, 160] width 39 height 9
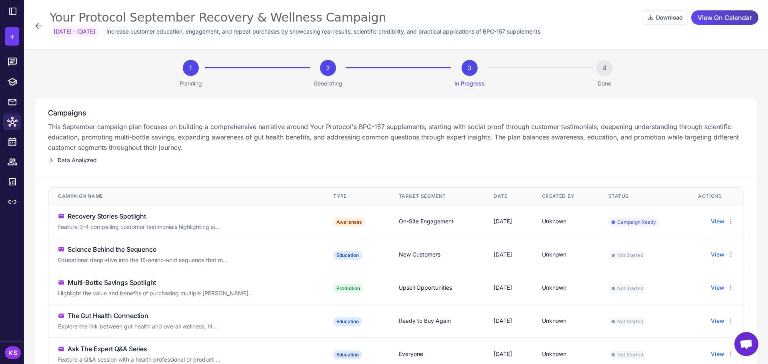
click at [41, 25] on icon at bounding box center [39, 26] width 10 height 10
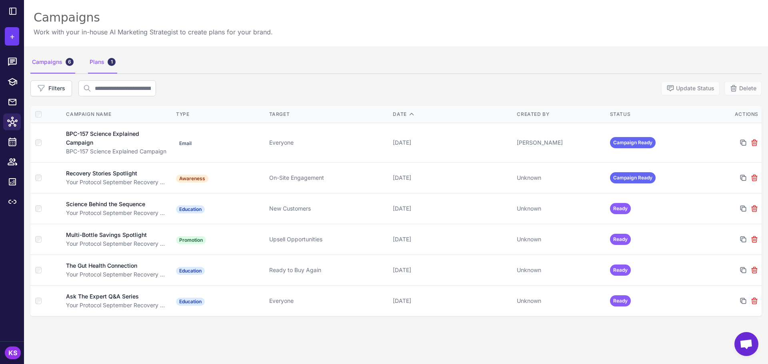
click at [100, 65] on div "Plans 1" at bounding box center [102, 62] width 29 height 22
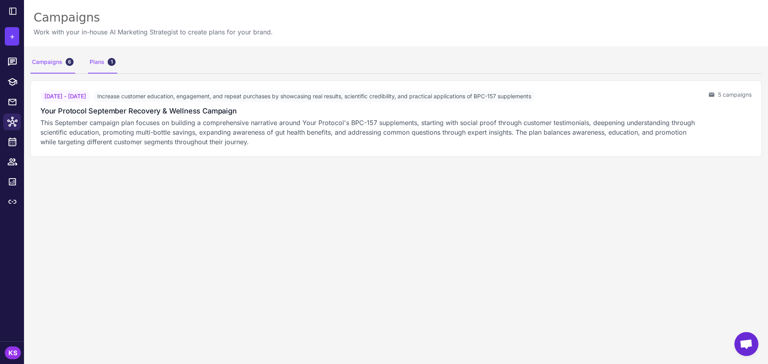
click at [69, 62] on div "6" at bounding box center [70, 62] width 8 height 8
